Goal: Information Seeking & Learning: Understand process/instructions

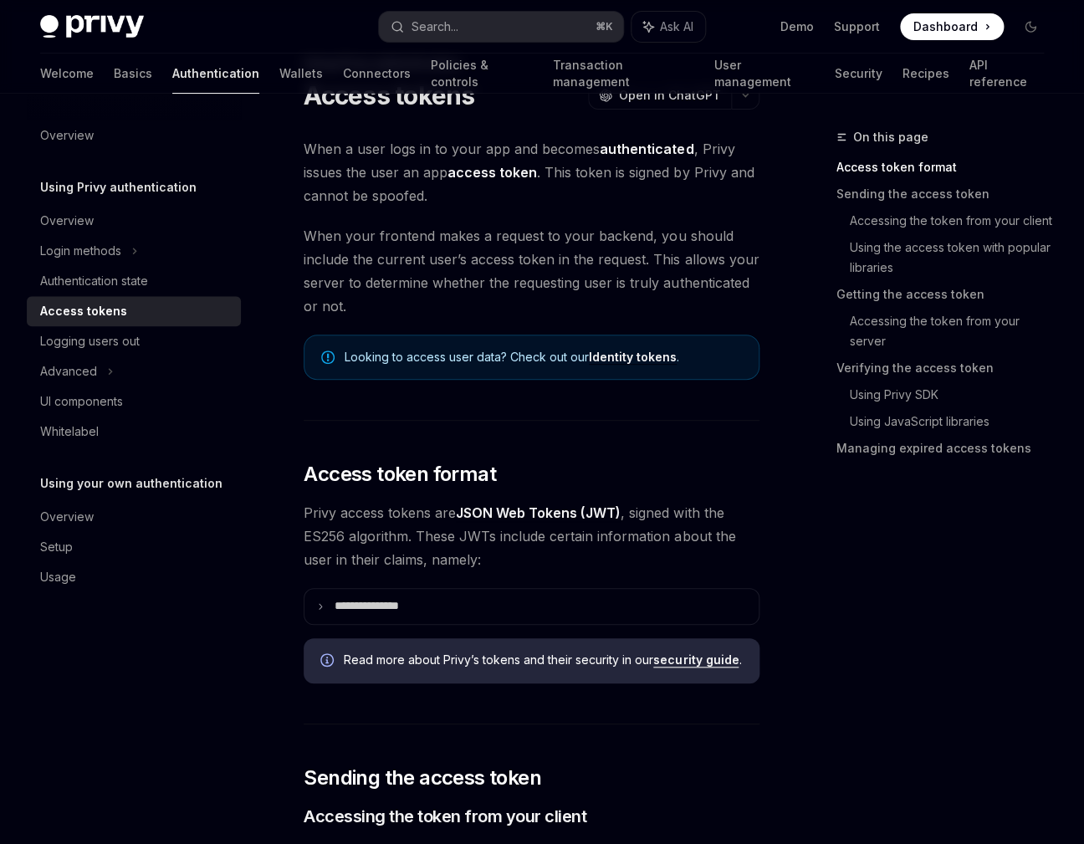
scroll to position [80, 0]
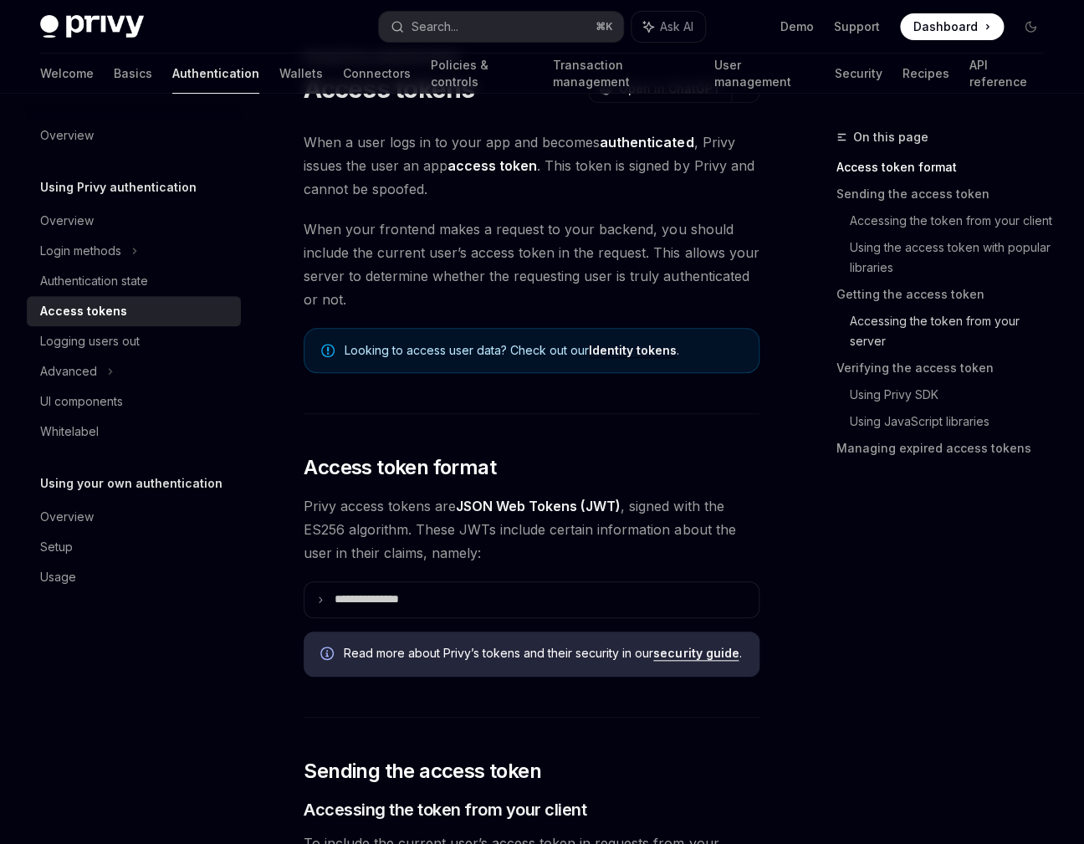
click at [878, 325] on link "Accessing the token from your server" at bounding box center [953, 331] width 207 height 47
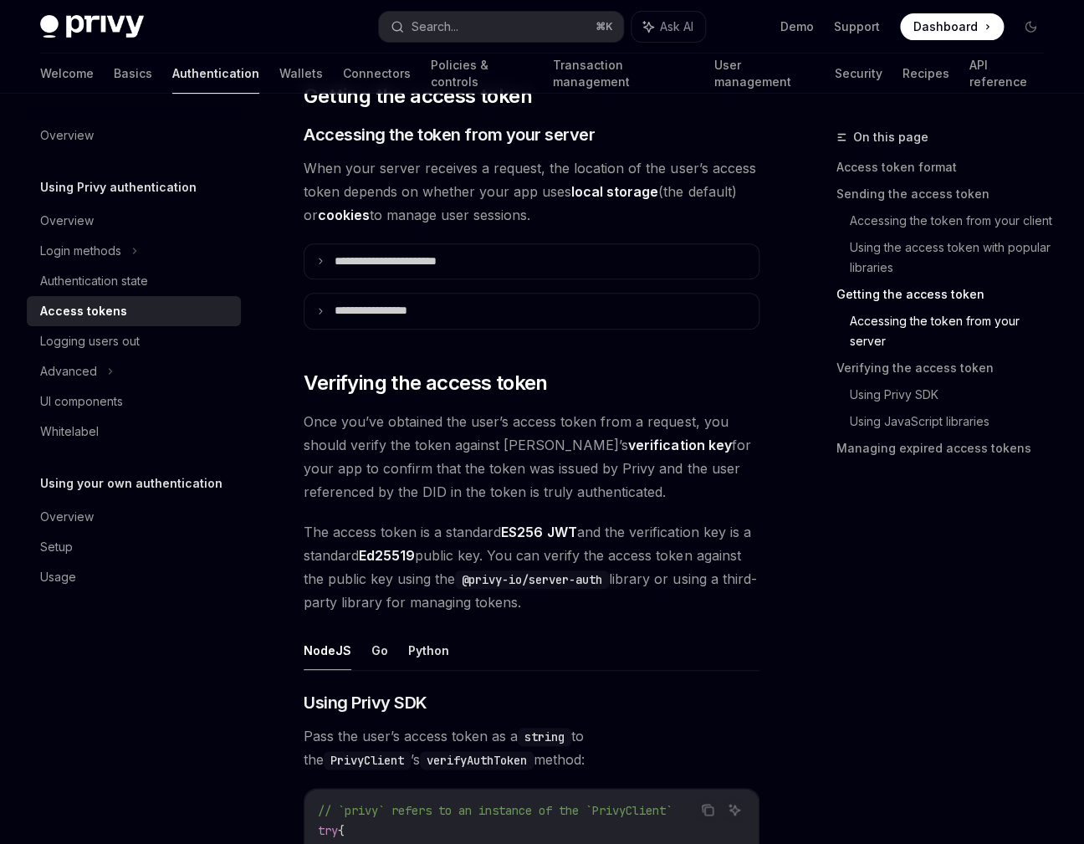
scroll to position [2302, 0]
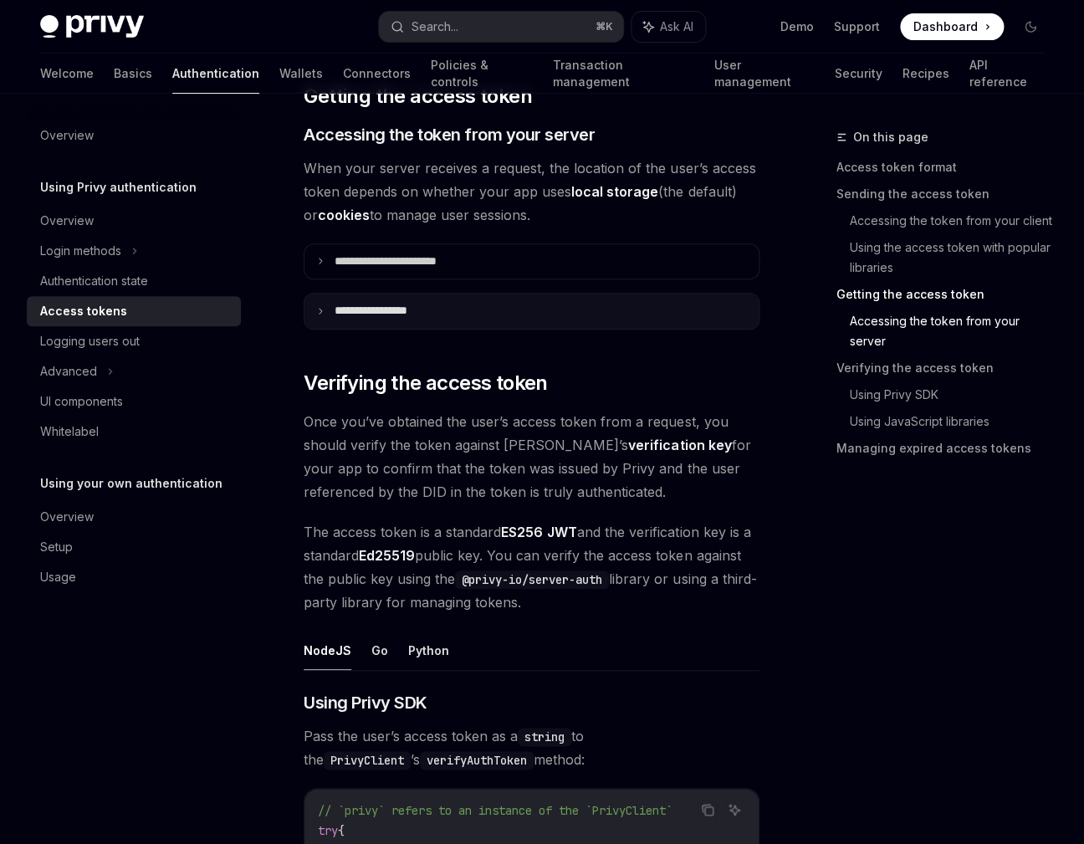
click at [557, 305] on summary "**********" at bounding box center [532, 311] width 454 height 35
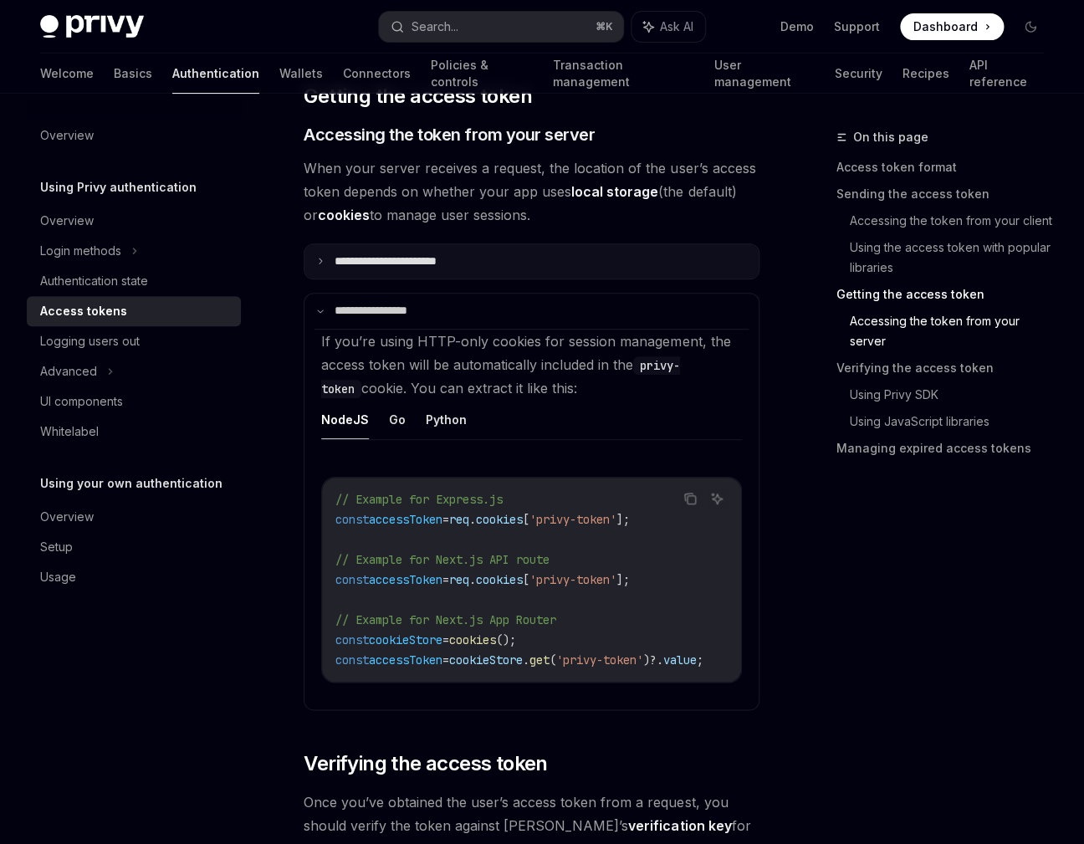
click at [584, 274] on summary "**********" at bounding box center [532, 261] width 454 height 35
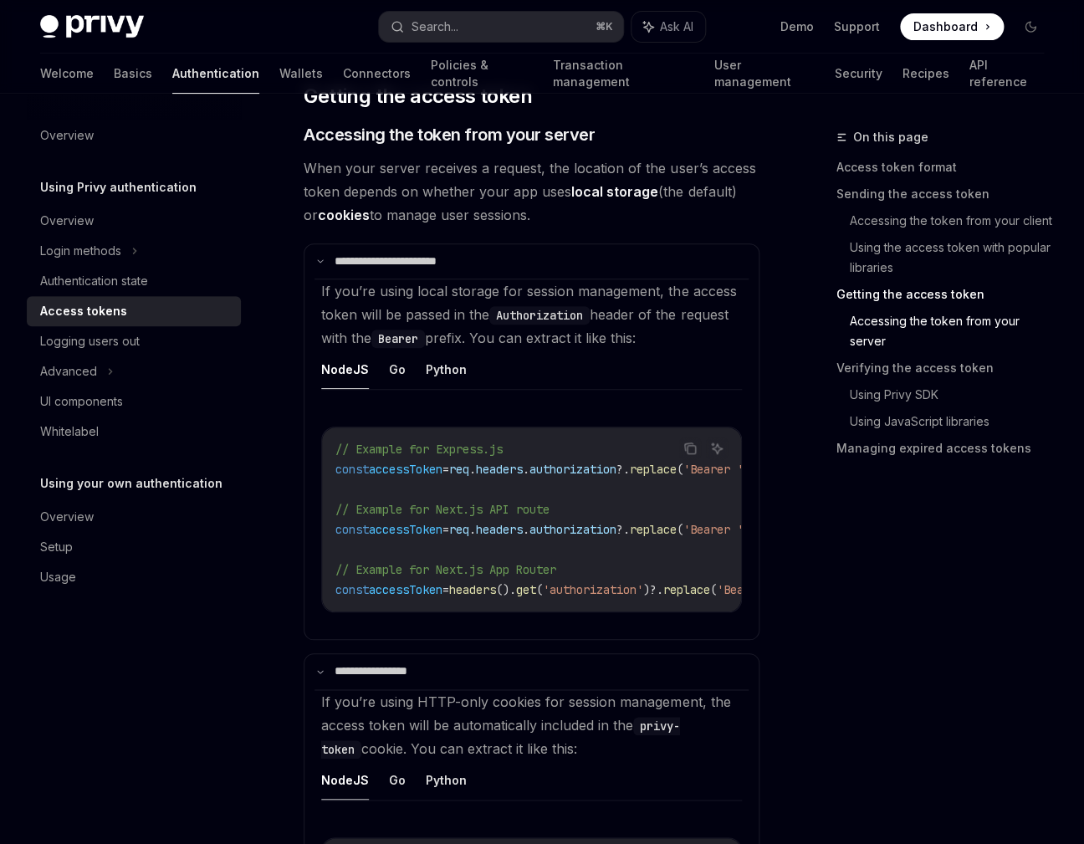
drag, startPoint x: 509, startPoint y: 626, endPoint x: 519, endPoint y: 618, distance: 11.9
click at [518, 623] on div "Copy Ask AI // Example for Express.js const accessToken = req . headers . autho…" at bounding box center [531, 524] width 421 height 229
click at [527, 612] on div "// Example for Express.js const accessToken = req . headers . authorization ?. …" at bounding box center [531, 519] width 419 height 184
click at [530, 612] on div "// Example for Express.js const accessToken = req . headers . authorization ?. …" at bounding box center [531, 519] width 419 height 184
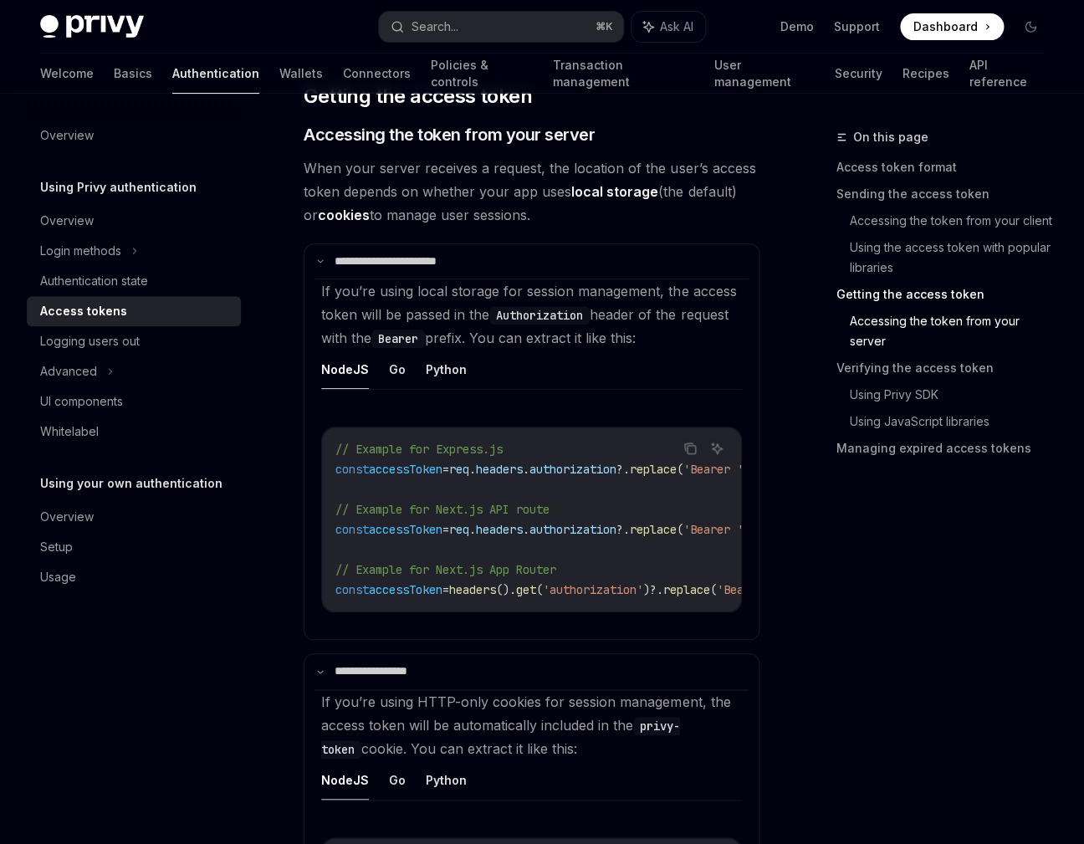
drag, startPoint x: 499, startPoint y: 615, endPoint x: 513, endPoint y: 615, distance: 14.2
click at [511, 612] on div "// Example for Express.js const accessToken = req . headers . authorization ?. …" at bounding box center [531, 519] width 419 height 184
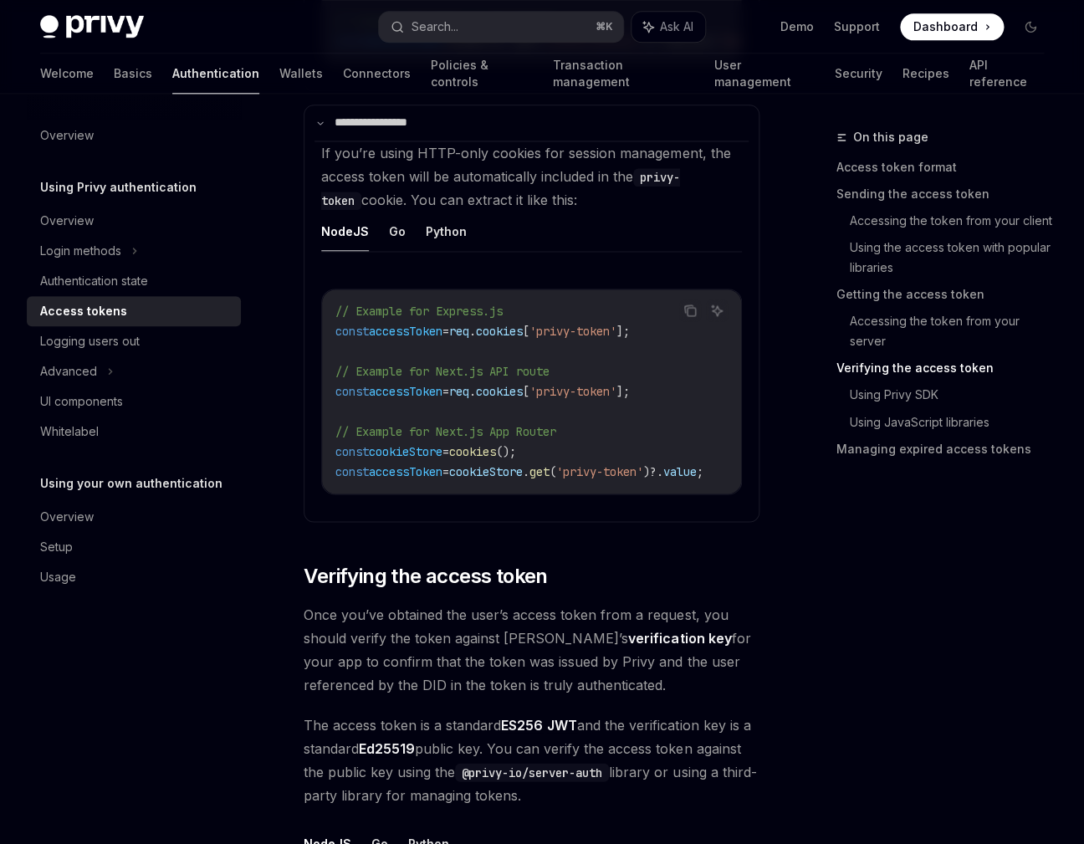
scroll to position [2396, 0]
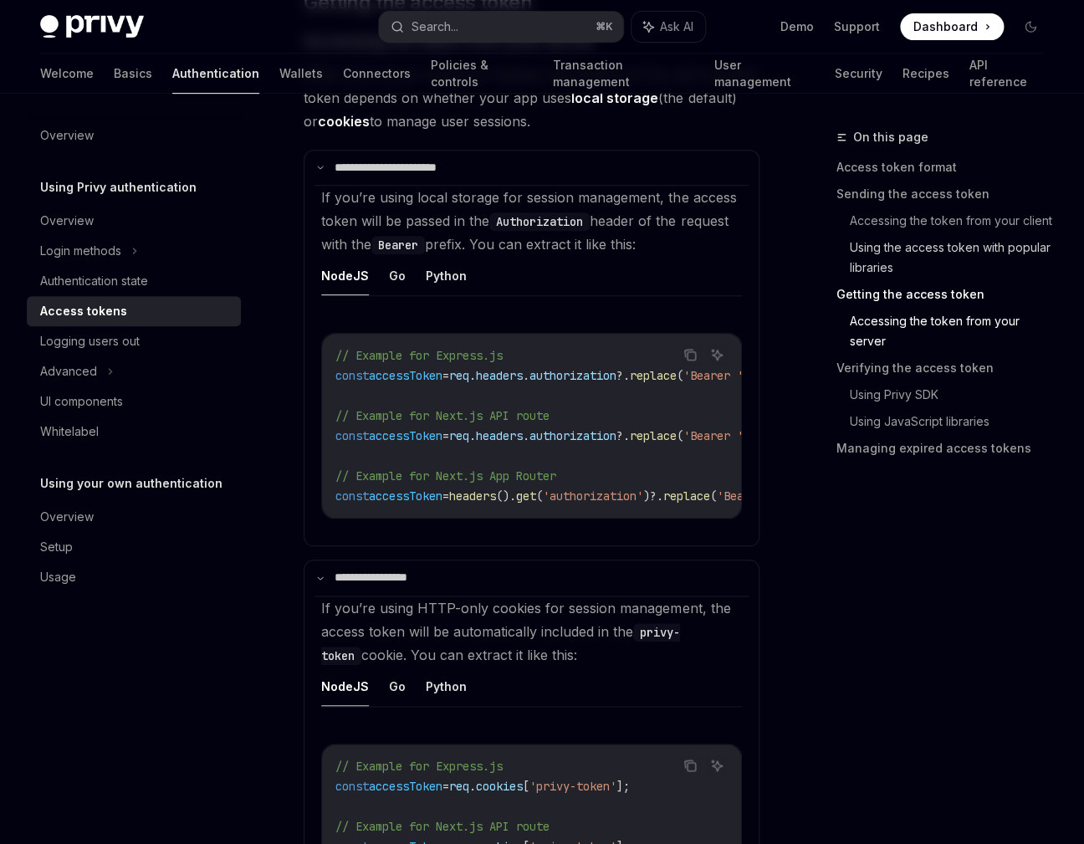
click at [879, 237] on link "Using the access token with popular libraries" at bounding box center [953, 257] width 207 height 47
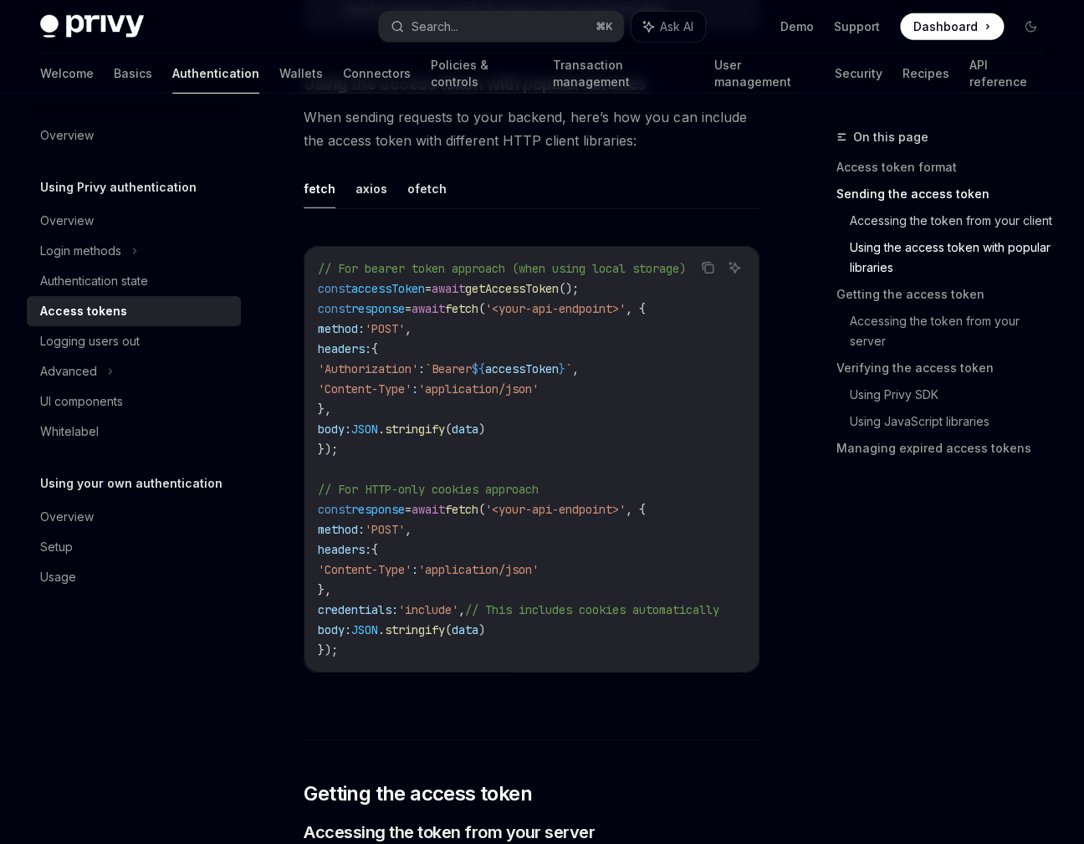
click at [881, 233] on link "Accessing the token from your client" at bounding box center [953, 220] width 207 height 27
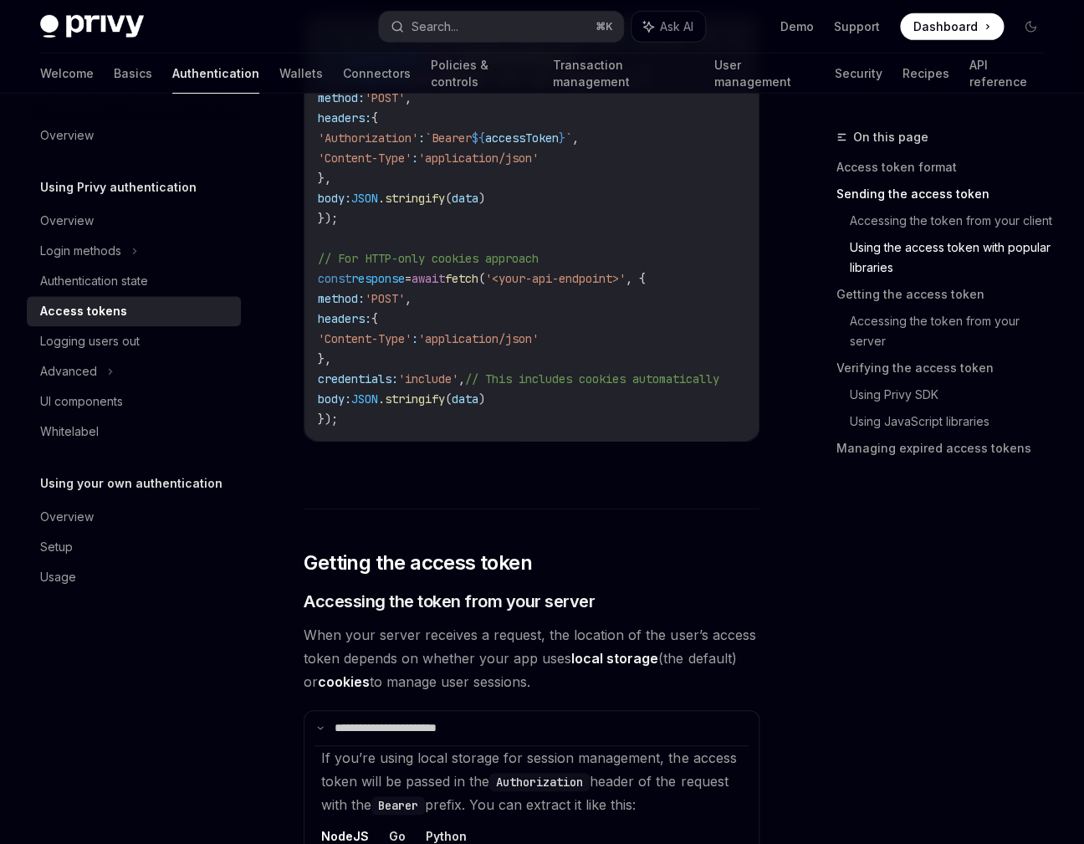
scroll to position [1808, 0]
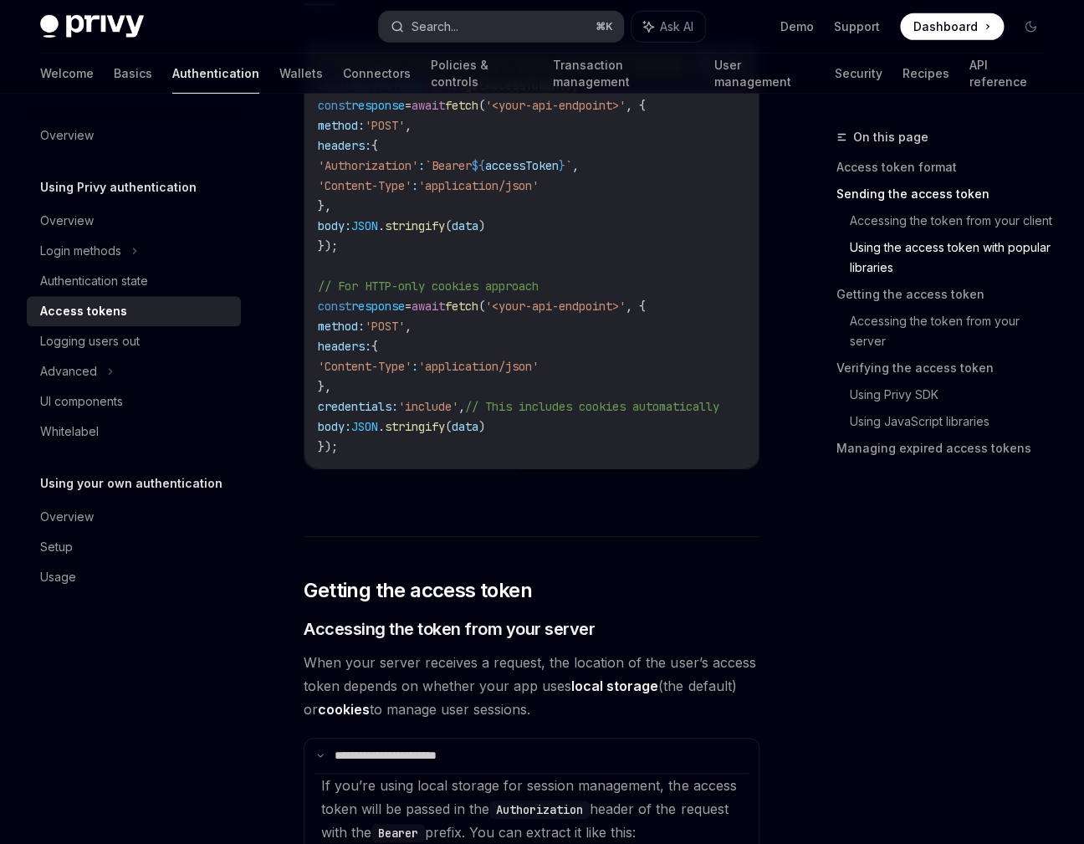
click at [450, 28] on div "Search..." at bounding box center [434, 27] width 47 height 20
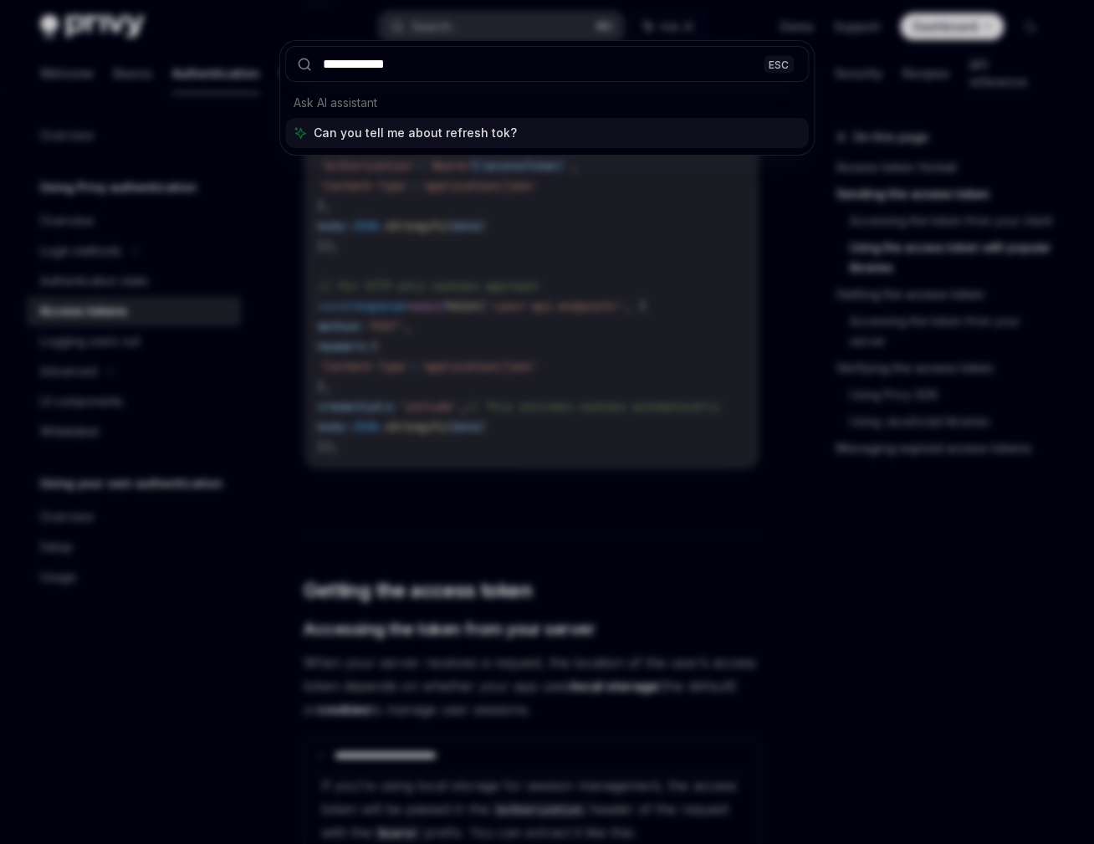
type input "**********"
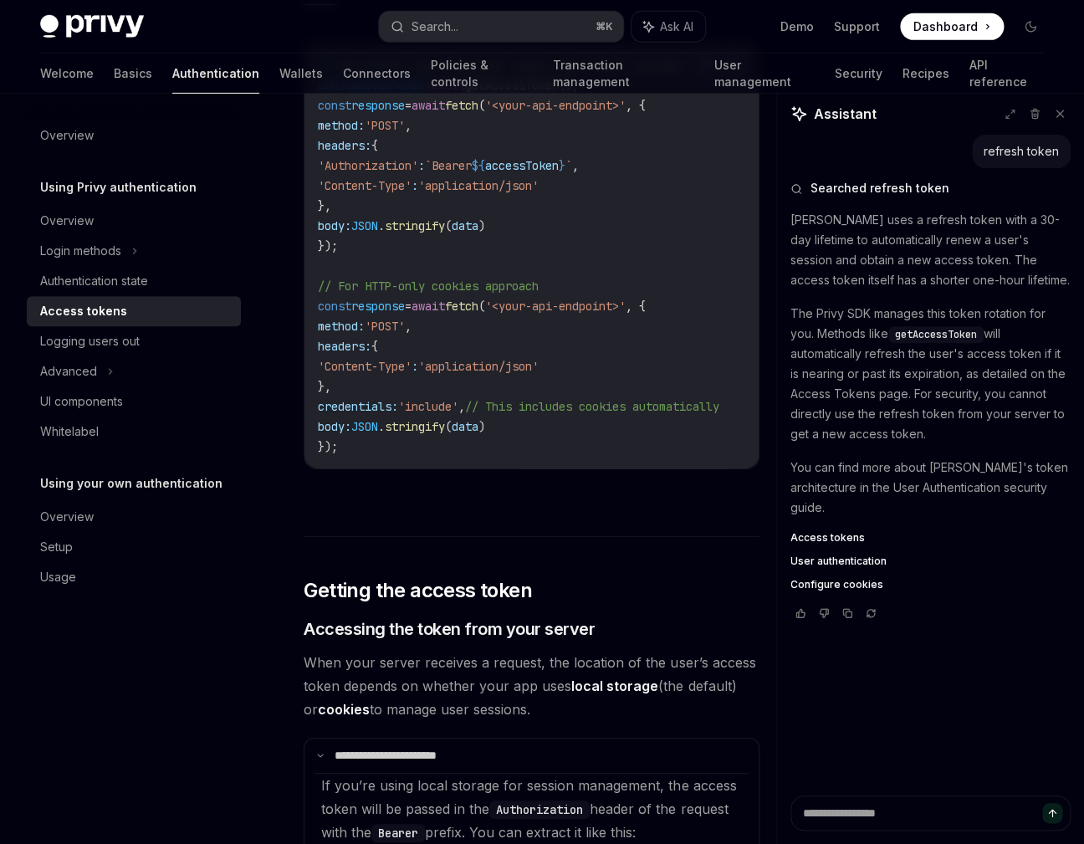
click at [830, 531] on span "Access tokens" at bounding box center [828, 537] width 74 height 13
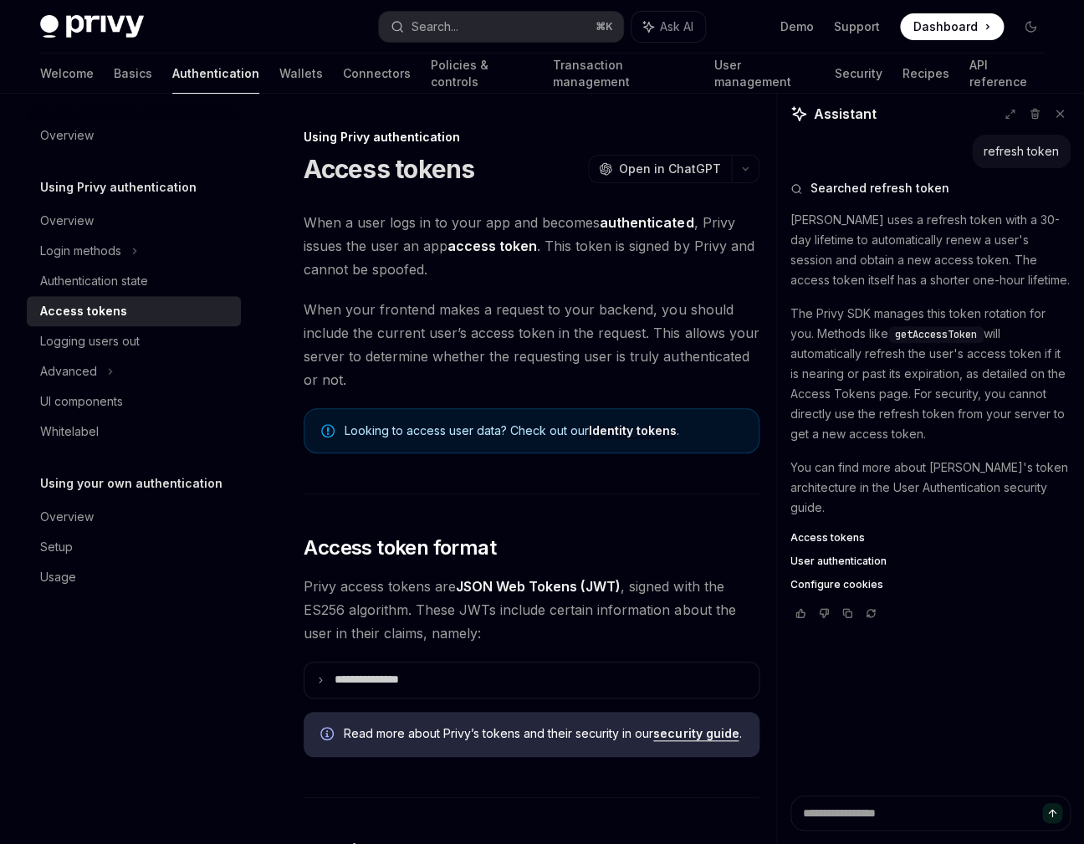
type textarea "*"
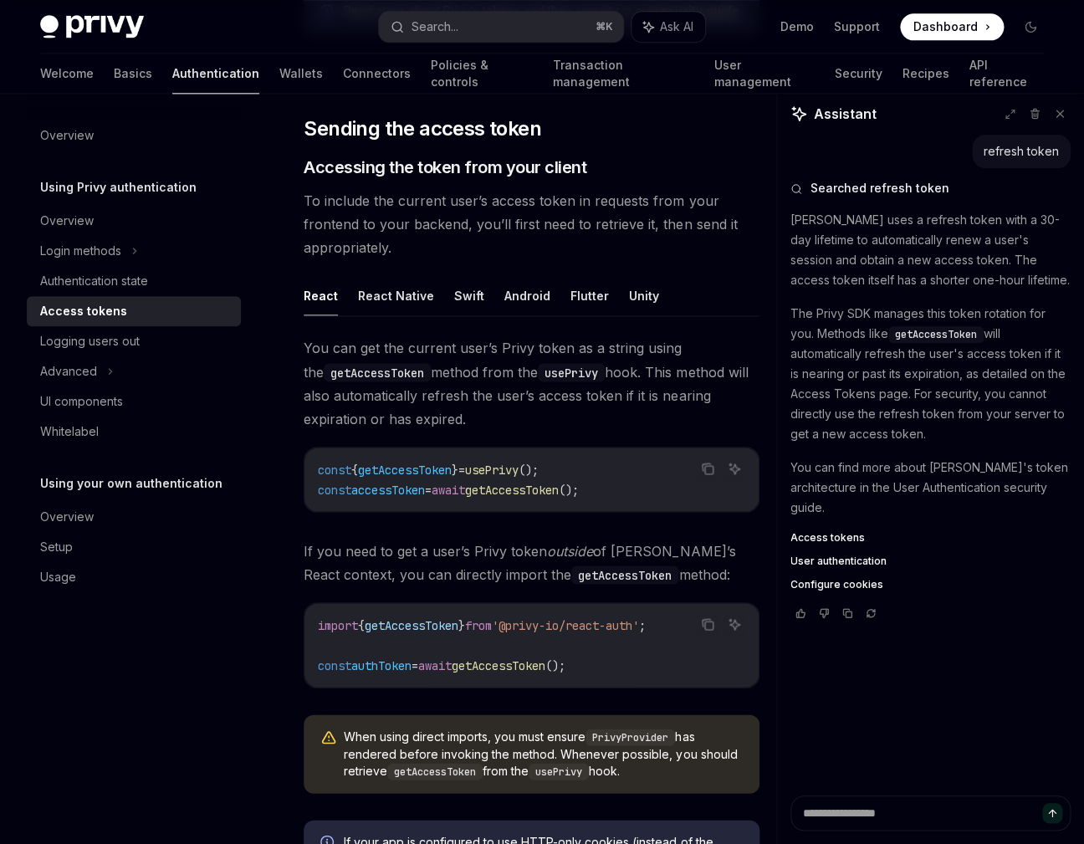
scroll to position [816, 0]
